Goal: Task Accomplishment & Management: Use online tool/utility

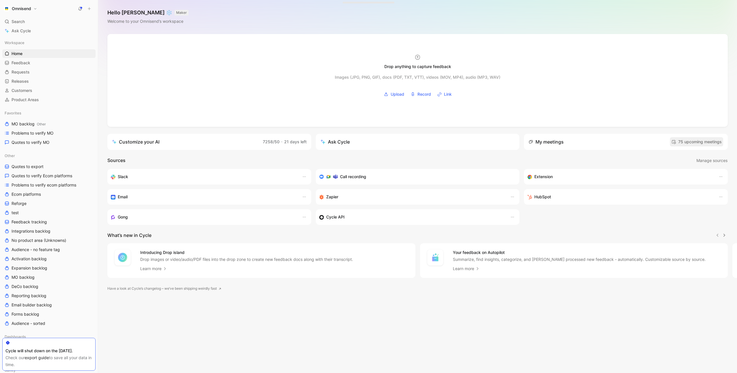
click at [698, 142] on span "75 upcoming meetings" at bounding box center [697, 141] width 50 height 7
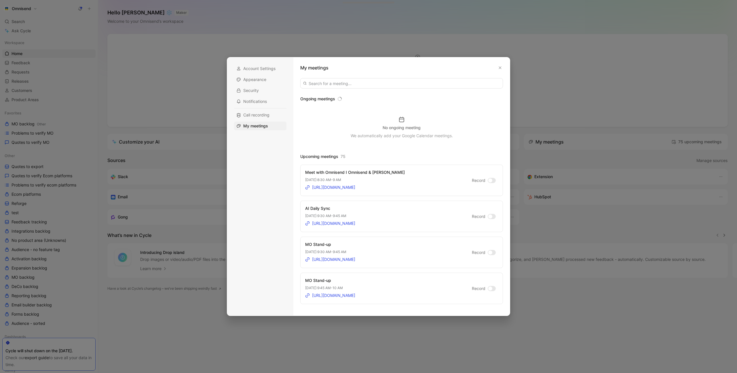
click at [493, 183] on label "Record" at bounding box center [484, 180] width 24 height 7
click at [0, 0] on input "Record" at bounding box center [0, 0] width 0 height 0
click at [500, 68] on icon "button" at bounding box center [500, 68] width 3 height 3
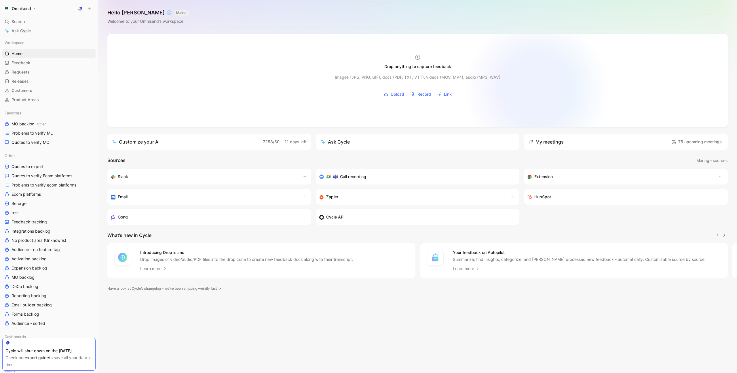
click at [538, 89] on div at bounding box center [417, 80] width 621 height 93
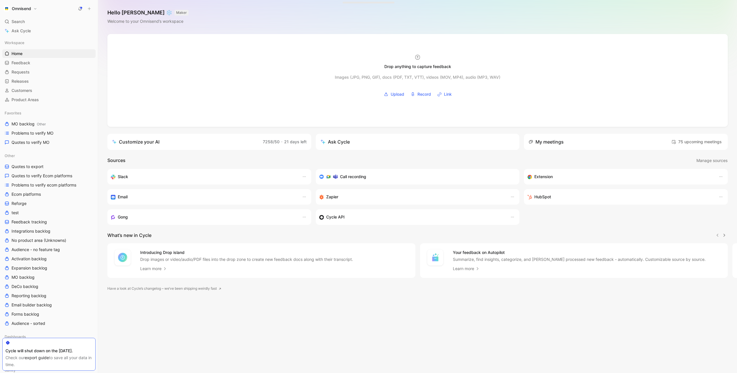
click at [624, 133] on div "Drop anything to capture feedback Images (JPG, PNG, GIF), docs (PDF, TXT, VTT),…" at bounding box center [417, 203] width 639 height 339
click at [691, 142] on span "75 upcoming meetings" at bounding box center [697, 141] width 50 height 7
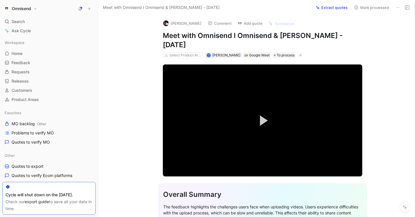
click at [397, 7] on icon at bounding box center [398, 7] width 5 height 5
